Goal: Check status: Check status

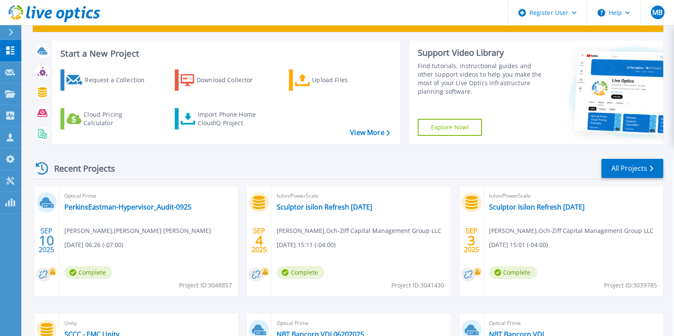
scroll to position [44, 0]
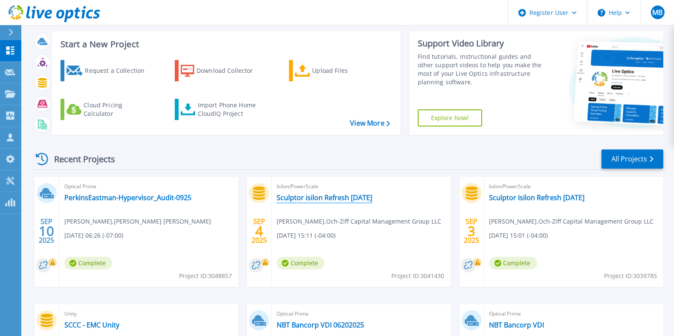
click at [363, 197] on link "Sculptor isilon Refresh 03Sep2025" at bounding box center [324, 197] width 95 height 9
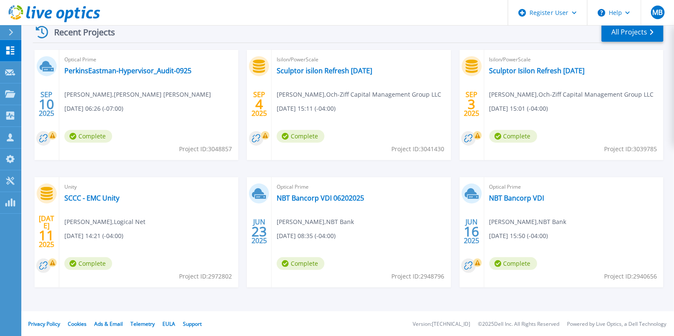
scroll to position [172, 0]
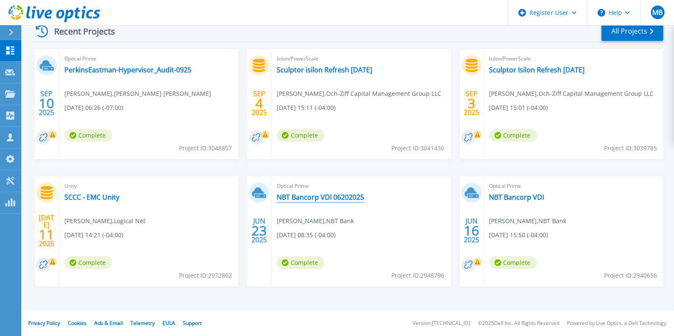
click at [311, 198] on link "NBT Bancorp VDI 06202025" at bounding box center [320, 197] width 87 height 9
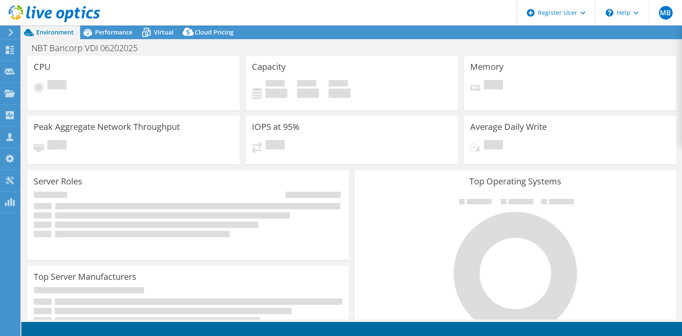
select select "USEast"
select select "USD"
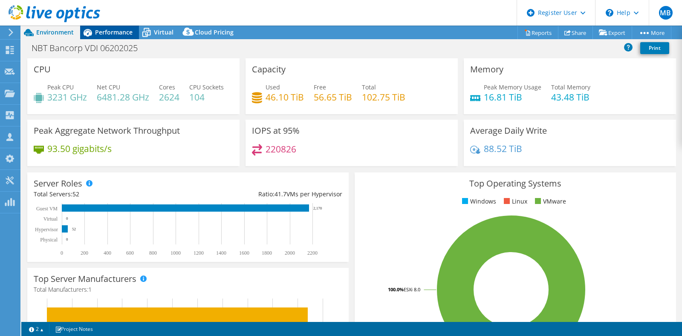
click at [111, 35] on span "Performance" at bounding box center [113, 32] width 37 height 8
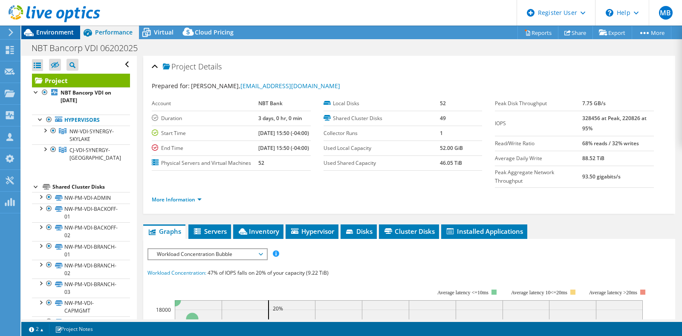
click at [49, 29] on span "Environment" at bounding box center [54, 32] width 37 height 8
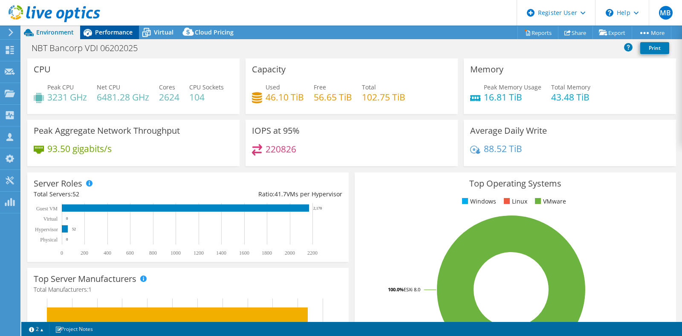
click at [106, 33] on span "Performance" at bounding box center [113, 32] width 37 height 8
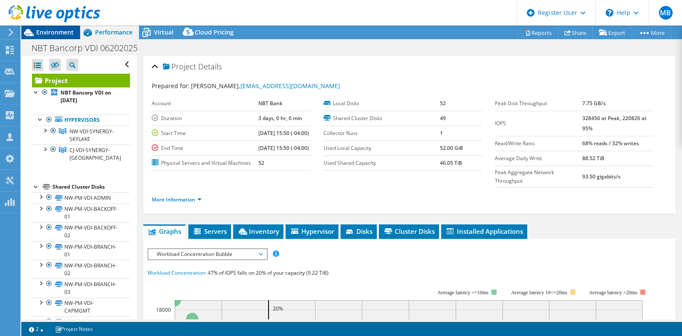
click at [55, 32] on span "Environment" at bounding box center [54, 32] width 37 height 8
